Goal: Information Seeking & Learning: Learn about a topic

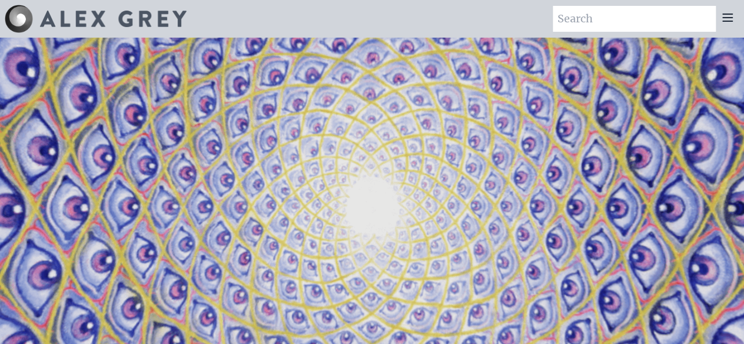
click at [733, 14] on icon at bounding box center [727, 17] width 9 height 7
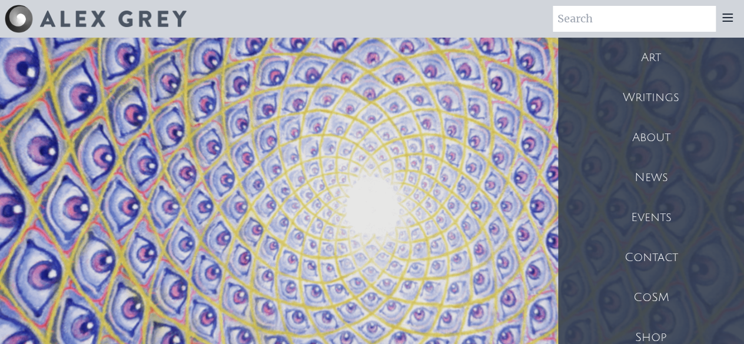
click at [698, 78] on div "Writings" at bounding box center [652, 98] width 186 height 40
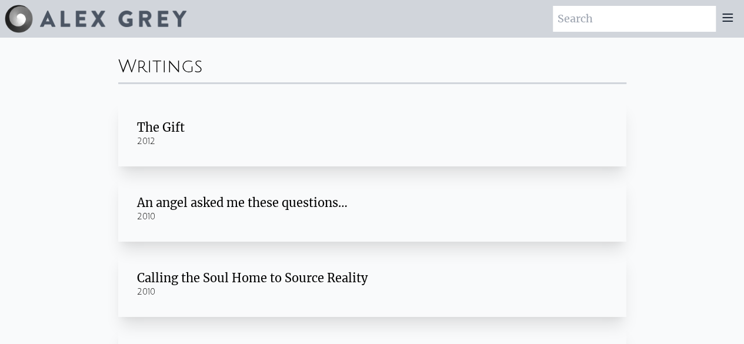
click at [724, 38] on div "Writings The Gift 2012 An angel asked me these questions… 2010 Calling the Soul…" at bounding box center [372, 300] width 744 height 524
click at [728, 25] on div "Art Writings About" at bounding box center [372, 19] width 744 height 38
click at [733, 14] on icon at bounding box center [727, 17] width 9 height 7
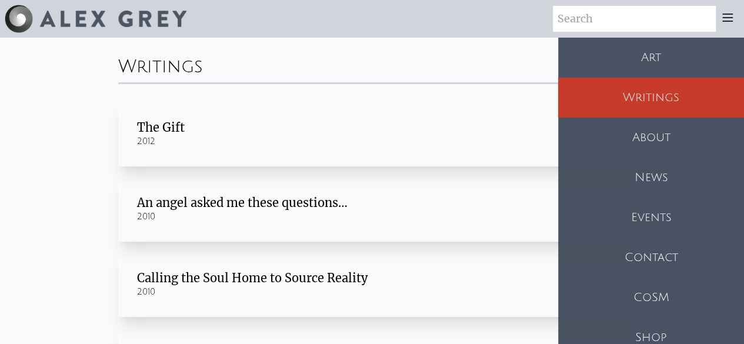
click at [694, 51] on div "Art" at bounding box center [652, 58] width 186 height 40
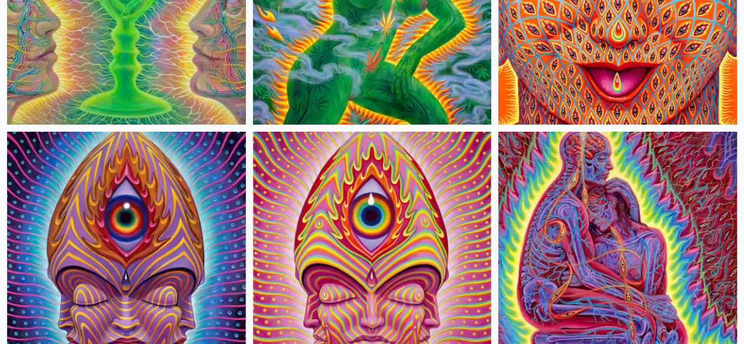
scroll to position [4214, 0]
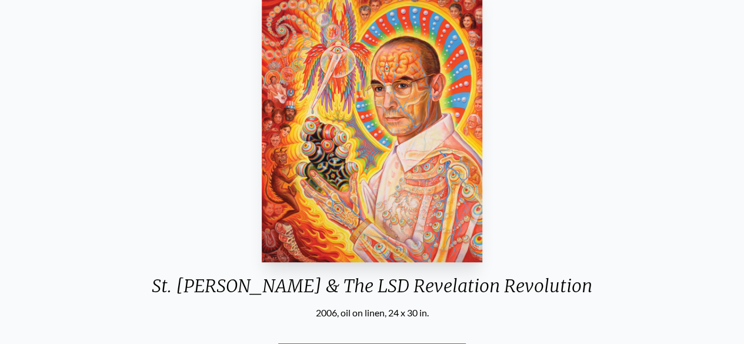
scroll to position [211, 0]
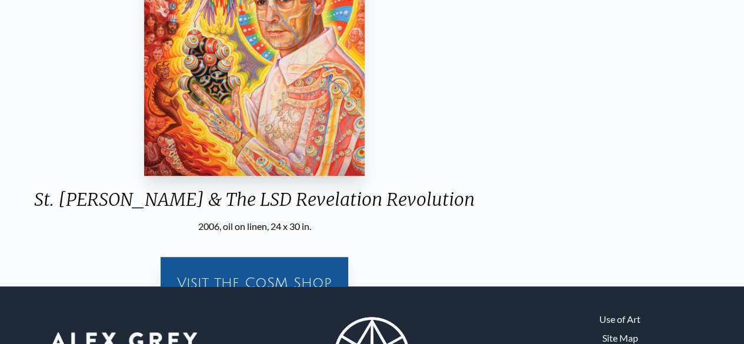
click at [420, 208] on div "St. [PERSON_NAME] & The LSD Revelation Revolution 2006, oil on linen, 24 x 30 i…" at bounding box center [255, 107] width 726 height 423
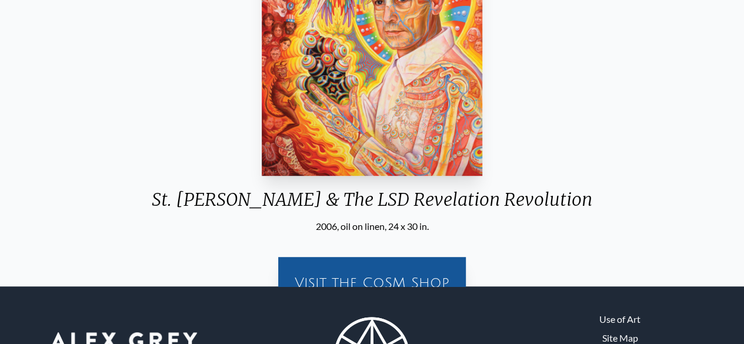
click at [389, 189] on div "St. [PERSON_NAME] & The LSD Revelation Revolution" at bounding box center [372, 204] width 460 height 31
click at [394, 189] on div "St. [PERSON_NAME] & The LSD Revelation Revolution" at bounding box center [372, 204] width 460 height 31
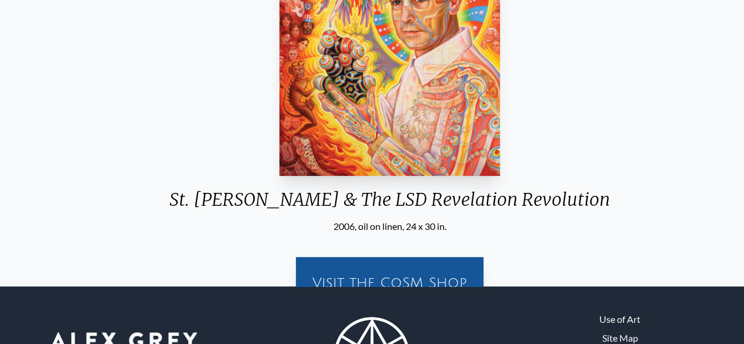
click at [261, 189] on div "St. [PERSON_NAME] & The LSD Revelation Revolution" at bounding box center [390, 204] width 460 height 31
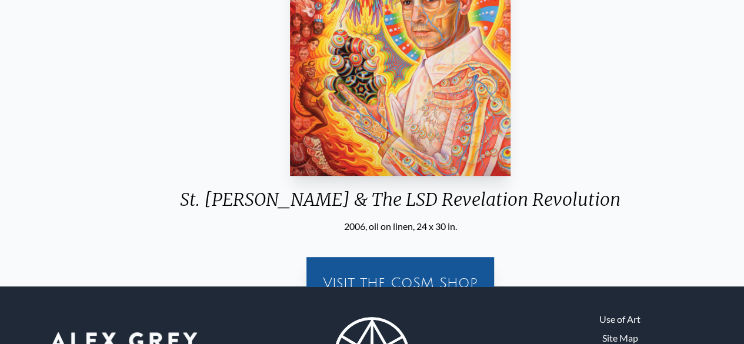
click at [290, 189] on div "St. [PERSON_NAME] & The LSD Revelation Revolution" at bounding box center [401, 204] width 460 height 31
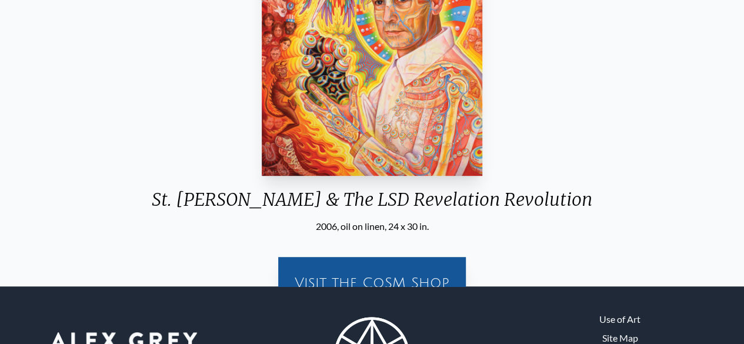
click at [352, 189] on div "St. [PERSON_NAME] & The LSD Revelation Revolution" at bounding box center [372, 204] width 460 height 31
click at [352, 189] on div "St. Albert & The LSD Revelation Revolution" at bounding box center [372, 204] width 460 height 31
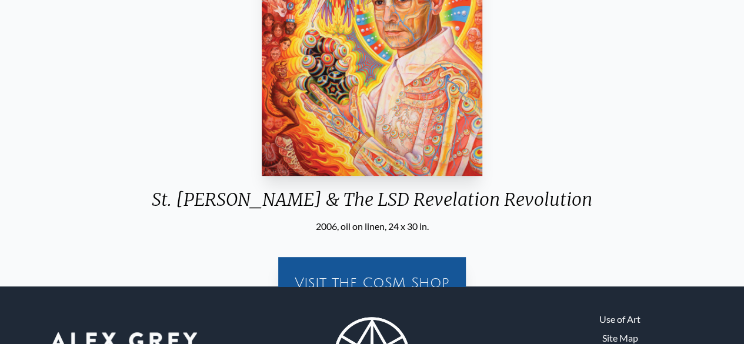
click at [352, 189] on div "St. Albert & The LSD Revelation Revolution" at bounding box center [372, 204] width 460 height 31
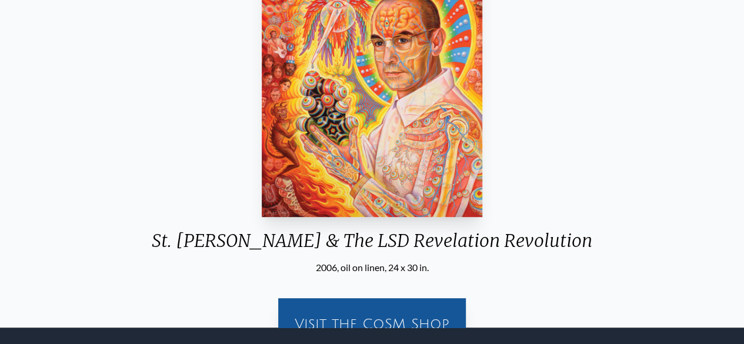
scroll to position [231, 0]
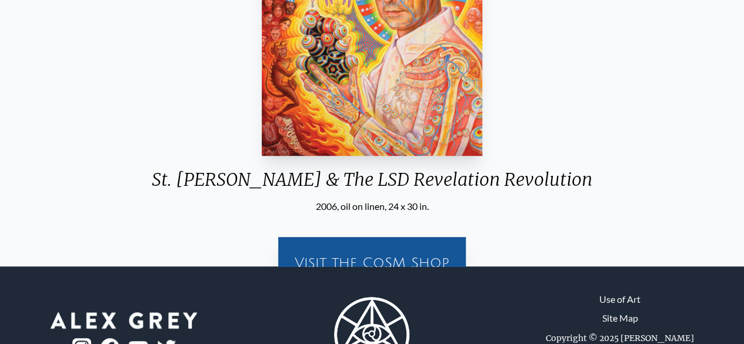
click at [408, 244] on div "Visit the CoSM Shop" at bounding box center [372, 263] width 174 height 38
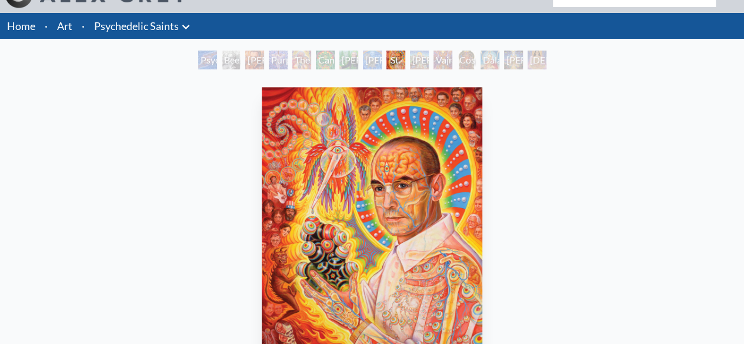
scroll to position [0, 0]
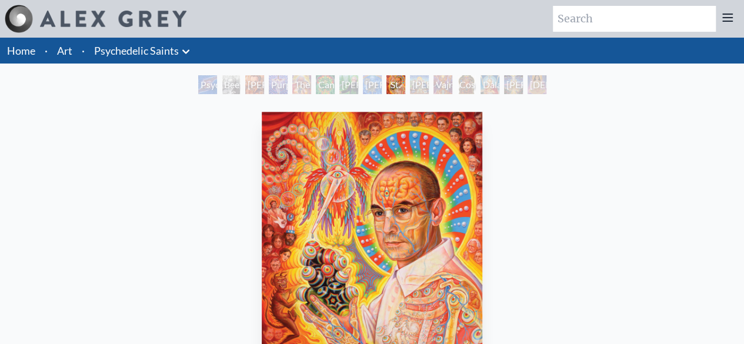
click at [57, 42] on link "Art" at bounding box center [64, 50] width 15 height 16
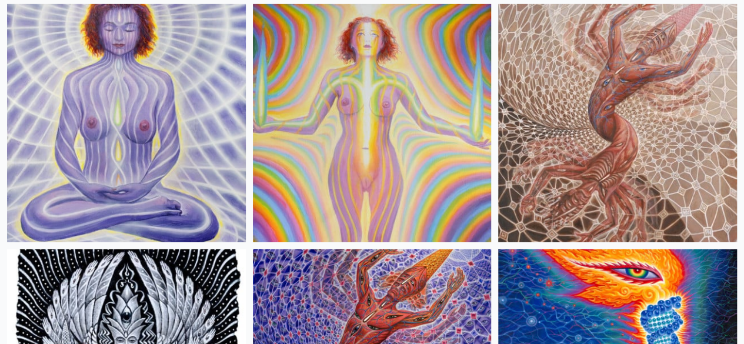
scroll to position [1744, 0]
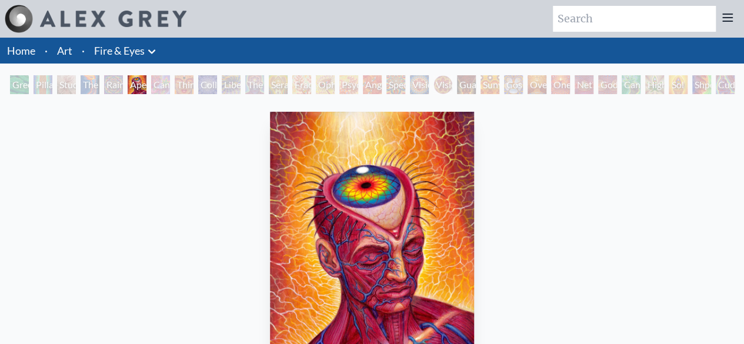
click at [57, 42] on link "Art" at bounding box center [64, 50] width 15 height 16
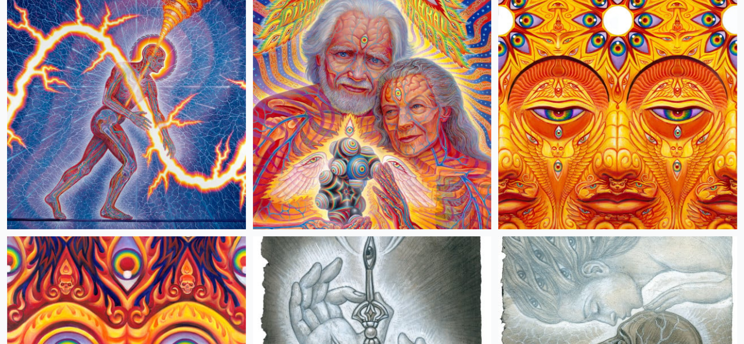
scroll to position [6309, 0]
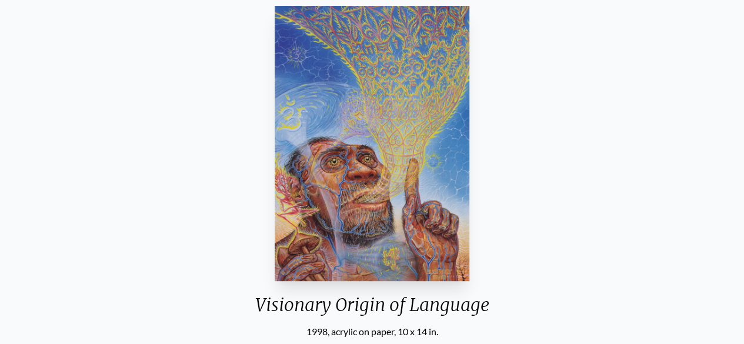
scroll to position [129, 0]
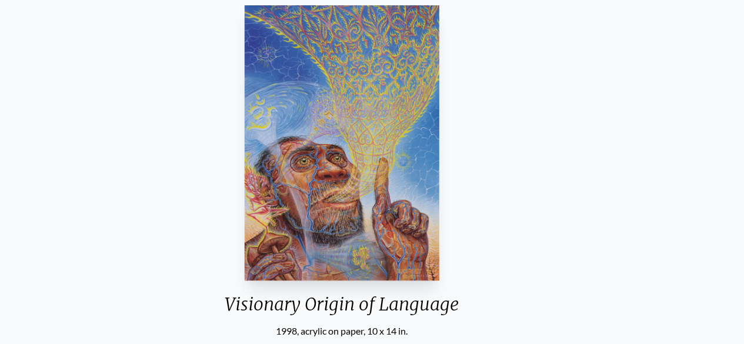
click at [428, 263] on div "Visionary Origin of Language 1998, acrylic on paper, 10 x 14 in." at bounding box center [341, 170] width 253 height 338
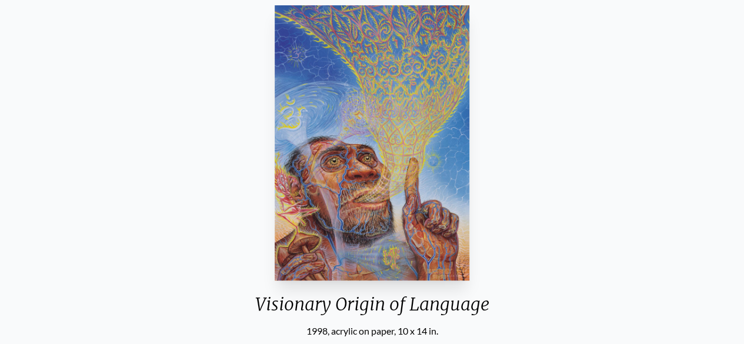
click at [378, 294] on div "Visionary Origin of Language" at bounding box center [372, 309] width 253 height 31
